Goal: Task Accomplishment & Management: Use online tool/utility

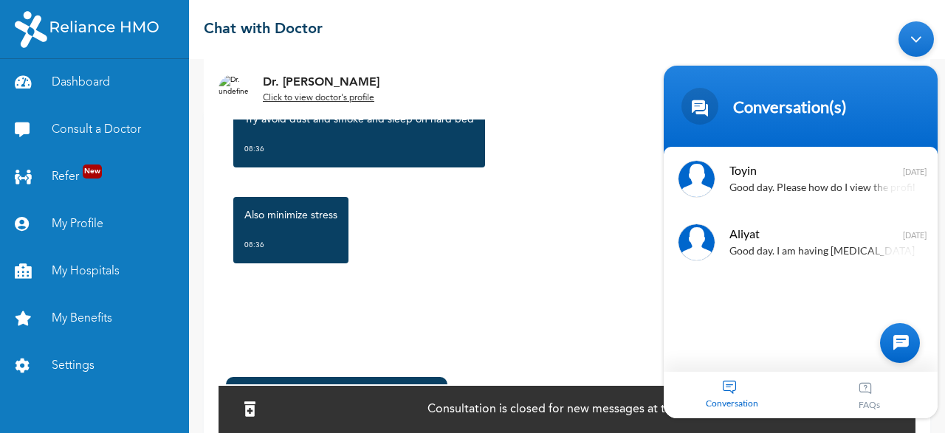
scroll to position [108, 0]
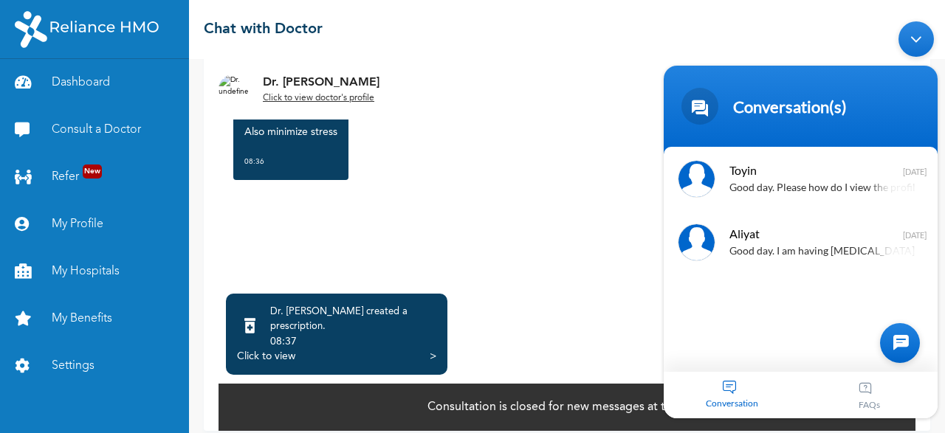
click at [500, 399] on p "Consultation is closed for new messages at this time" at bounding box center [567, 408] width 280 height 18
click at [123, 134] on link "Consult a Doctor" at bounding box center [94, 129] width 189 height 47
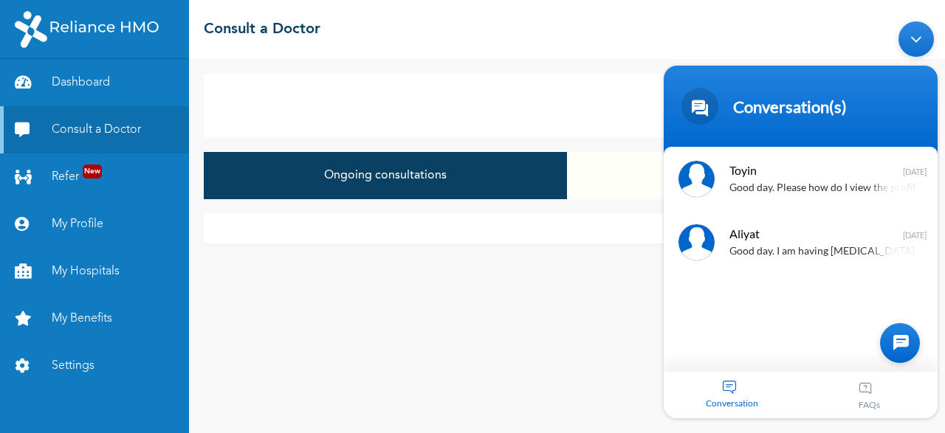
click at [916, 27] on div "Minimize live chat window" at bounding box center [915, 38] width 35 height 35
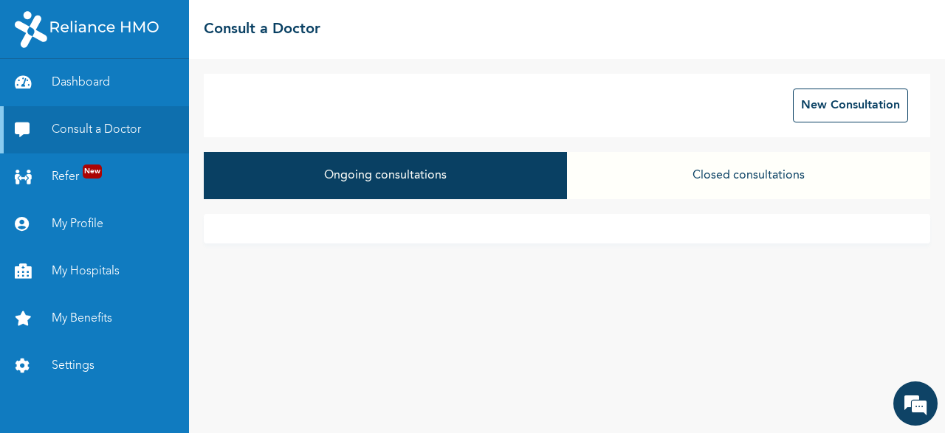
click at [749, 174] on button "Closed consultations" at bounding box center [748, 175] width 363 height 47
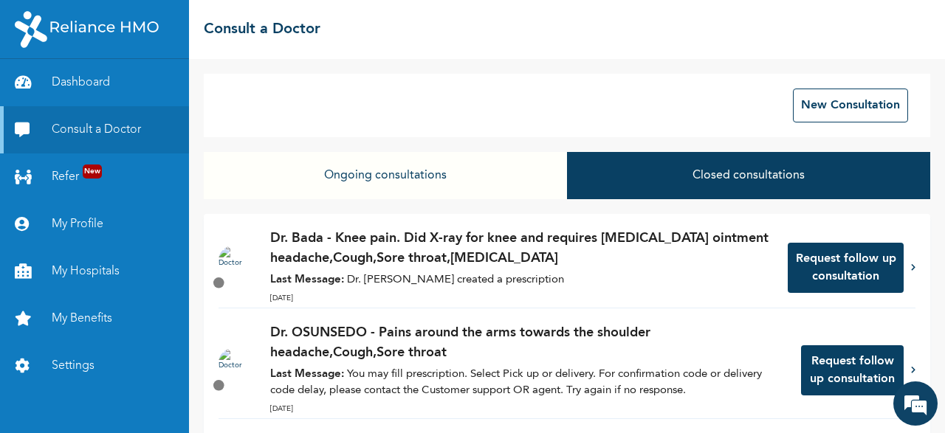
click at [820, 263] on button "Request follow up consultation" at bounding box center [846, 268] width 116 height 50
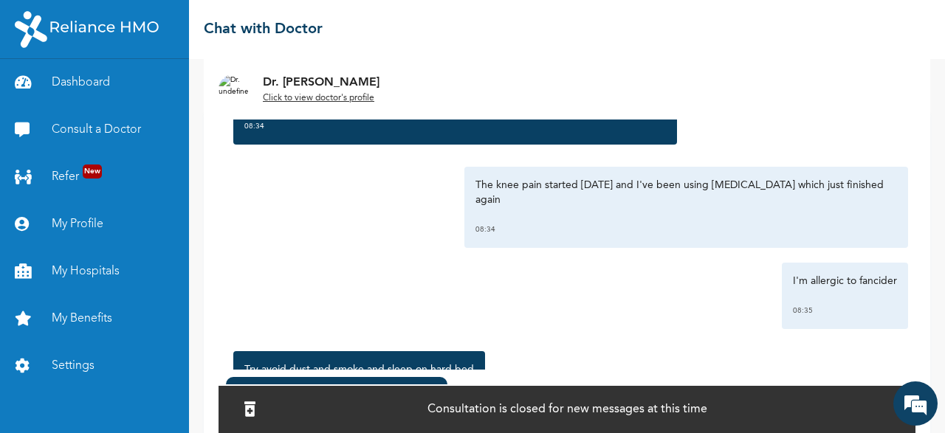
scroll to position [1685, 0]
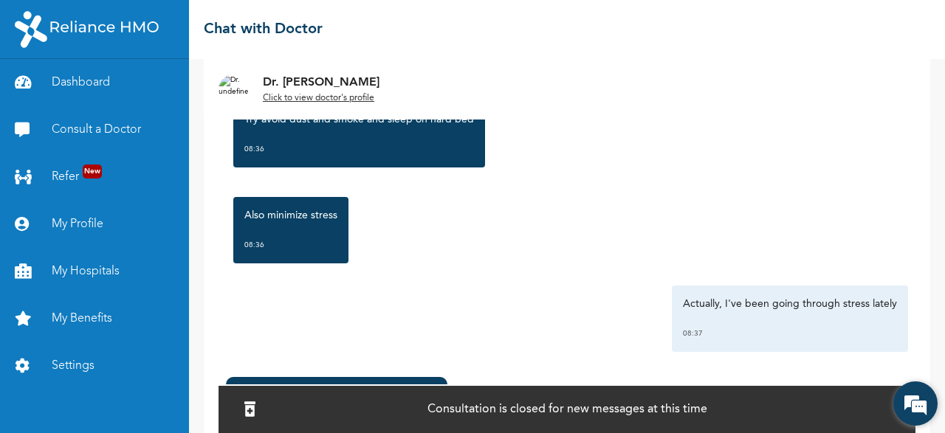
click at [918, 408] on em at bounding box center [915, 404] width 40 height 40
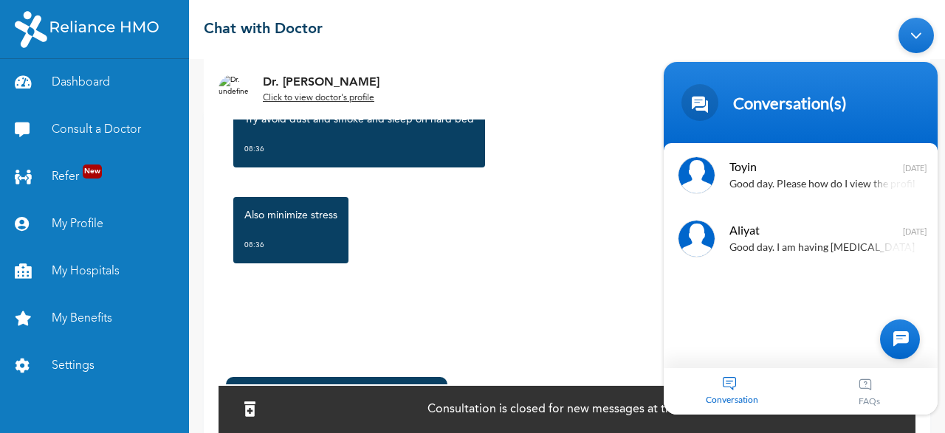
click at [898, 331] on div at bounding box center [900, 340] width 40 height 40
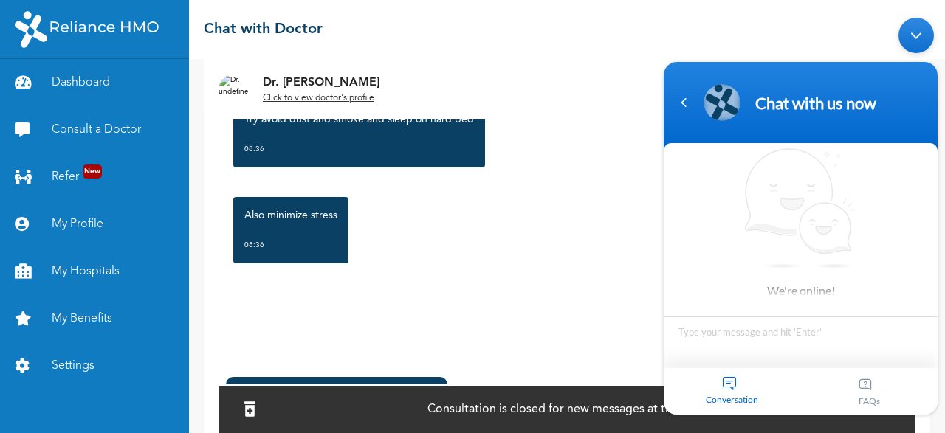
click at [588, 252] on div "[DATE] Knee pain. Did X-ray for knee and requires [MEDICAL_DATA] ointment heada…" at bounding box center [566, 240] width 697 height 260
click at [920, 32] on div "Minimize live chat window" at bounding box center [915, 35] width 35 height 35
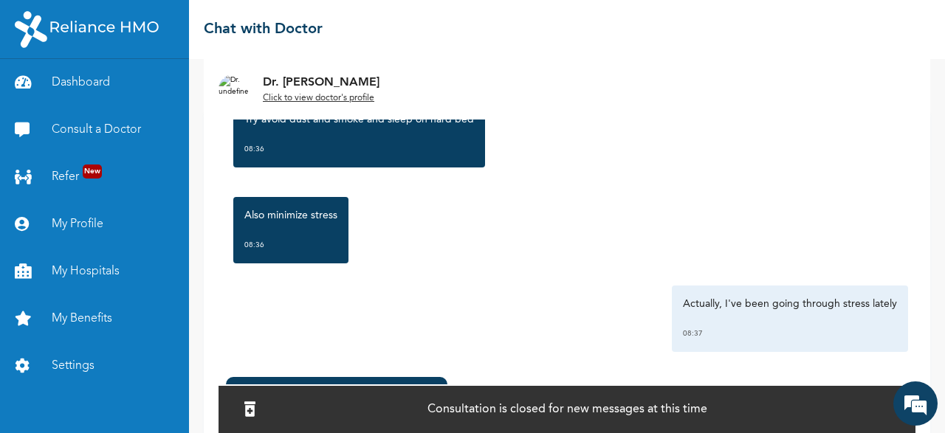
scroll to position [121, 0]
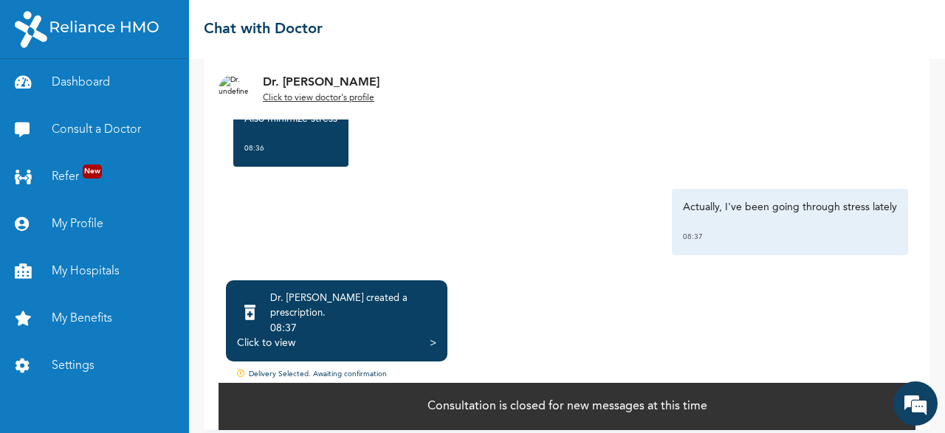
click at [238, 370] on icon at bounding box center [243, 376] width 12 height 12
